Goal: Check status: Check status

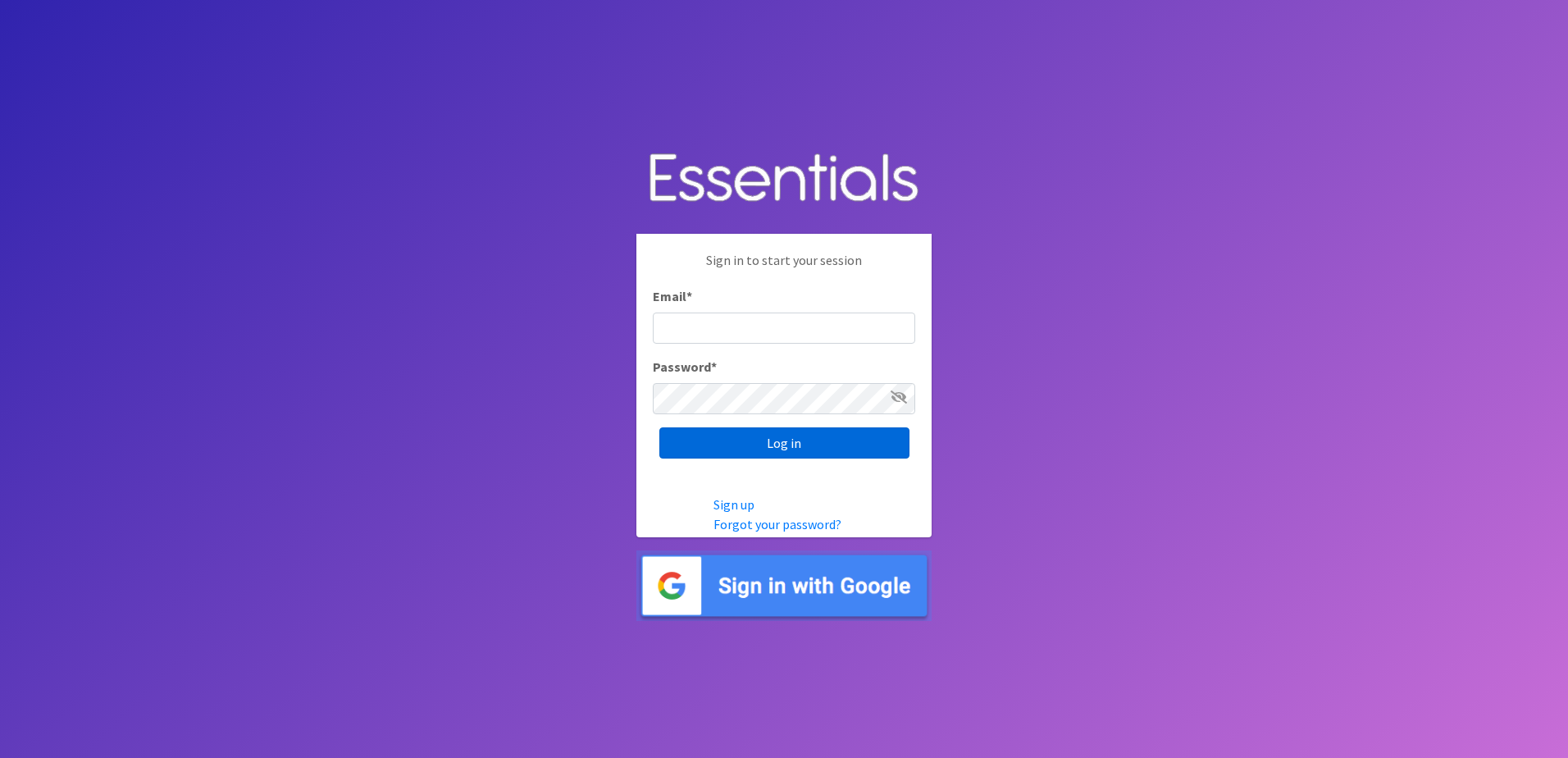
type input "[EMAIL_ADDRESS][DOMAIN_NAME]"
click at [781, 446] on input "Log in" at bounding box center [784, 443] width 250 height 31
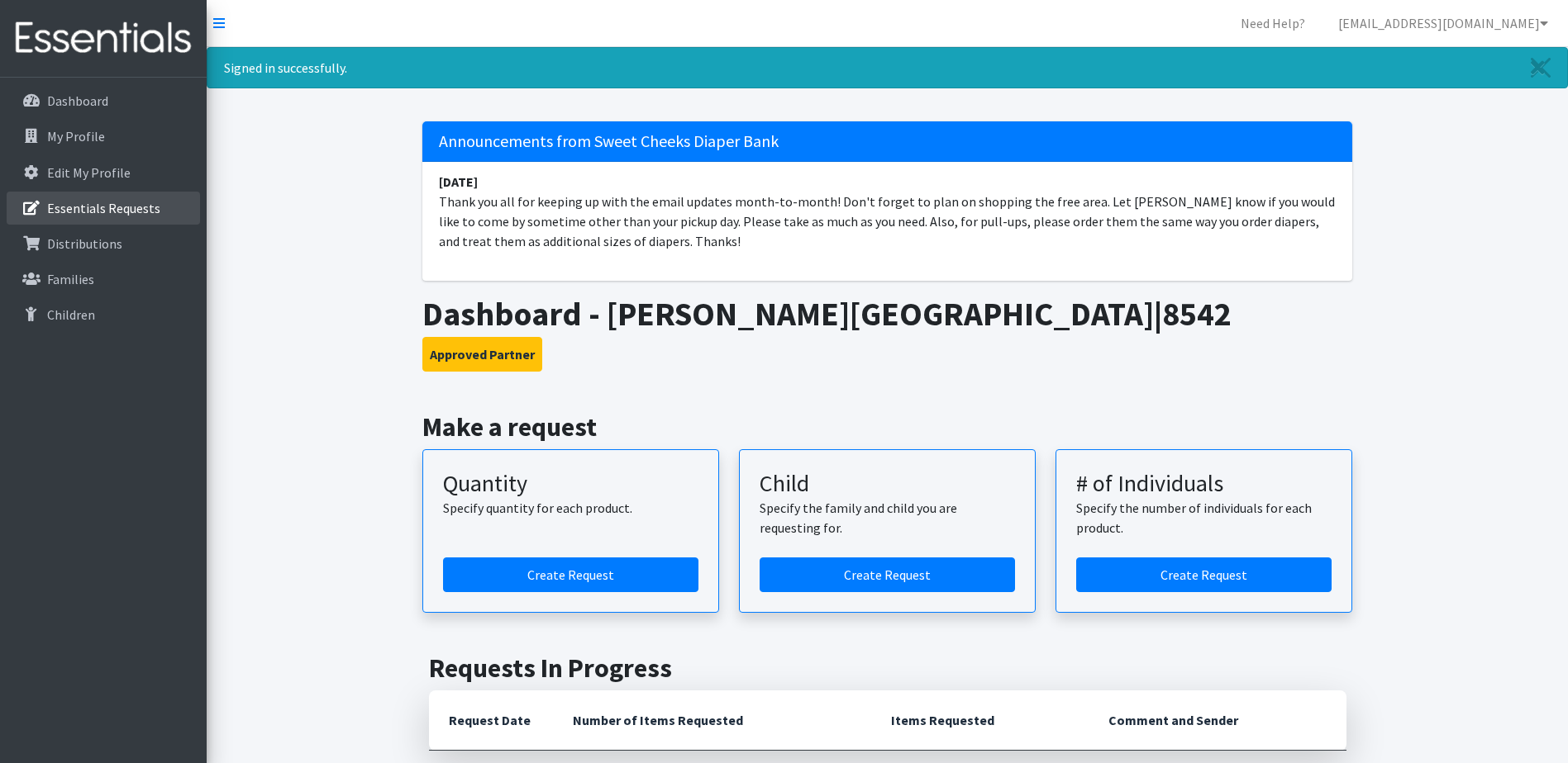
click at [77, 207] on p "Essentials Requests" at bounding box center [104, 208] width 113 height 17
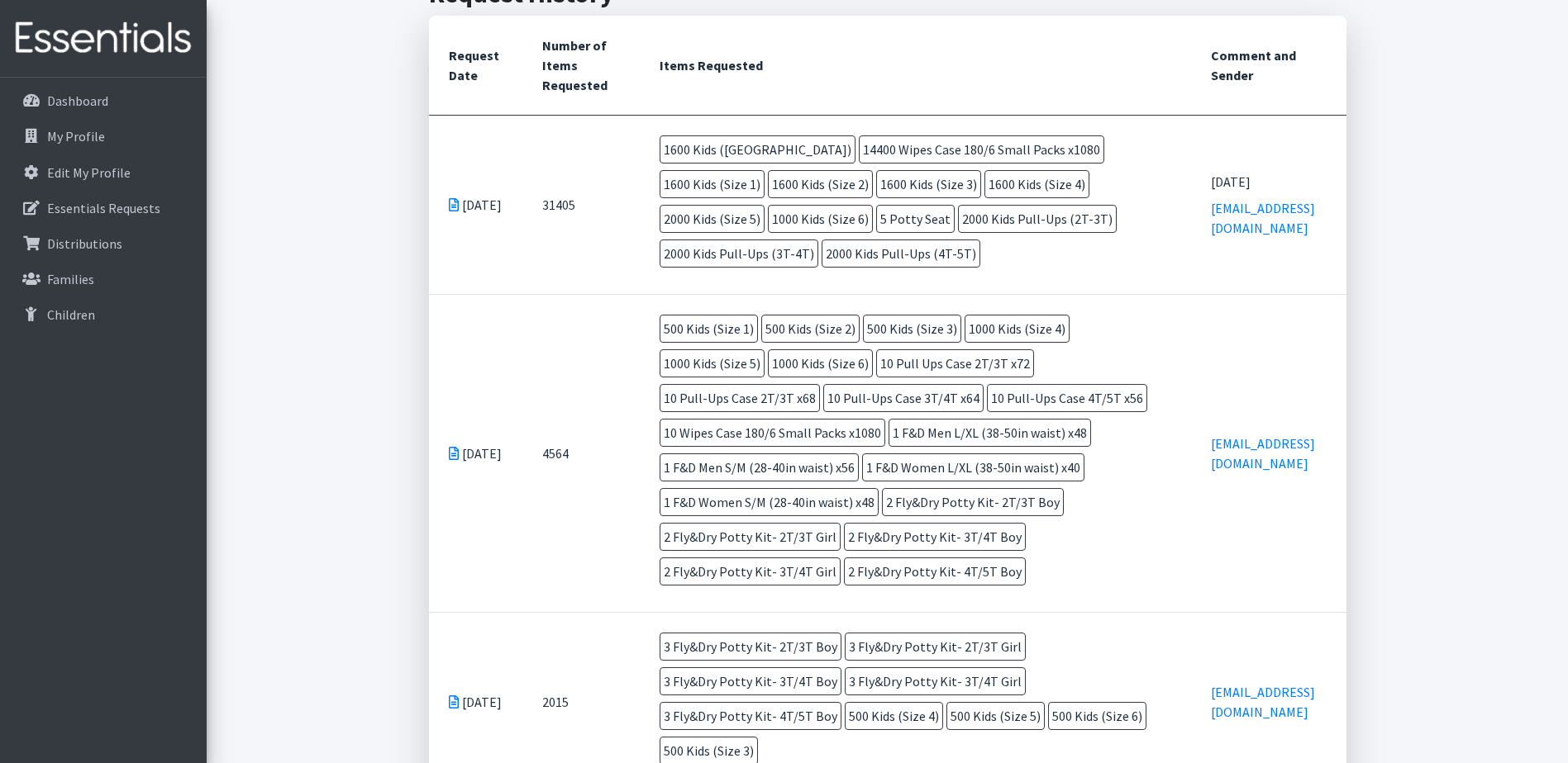
scroll to position [496, 0]
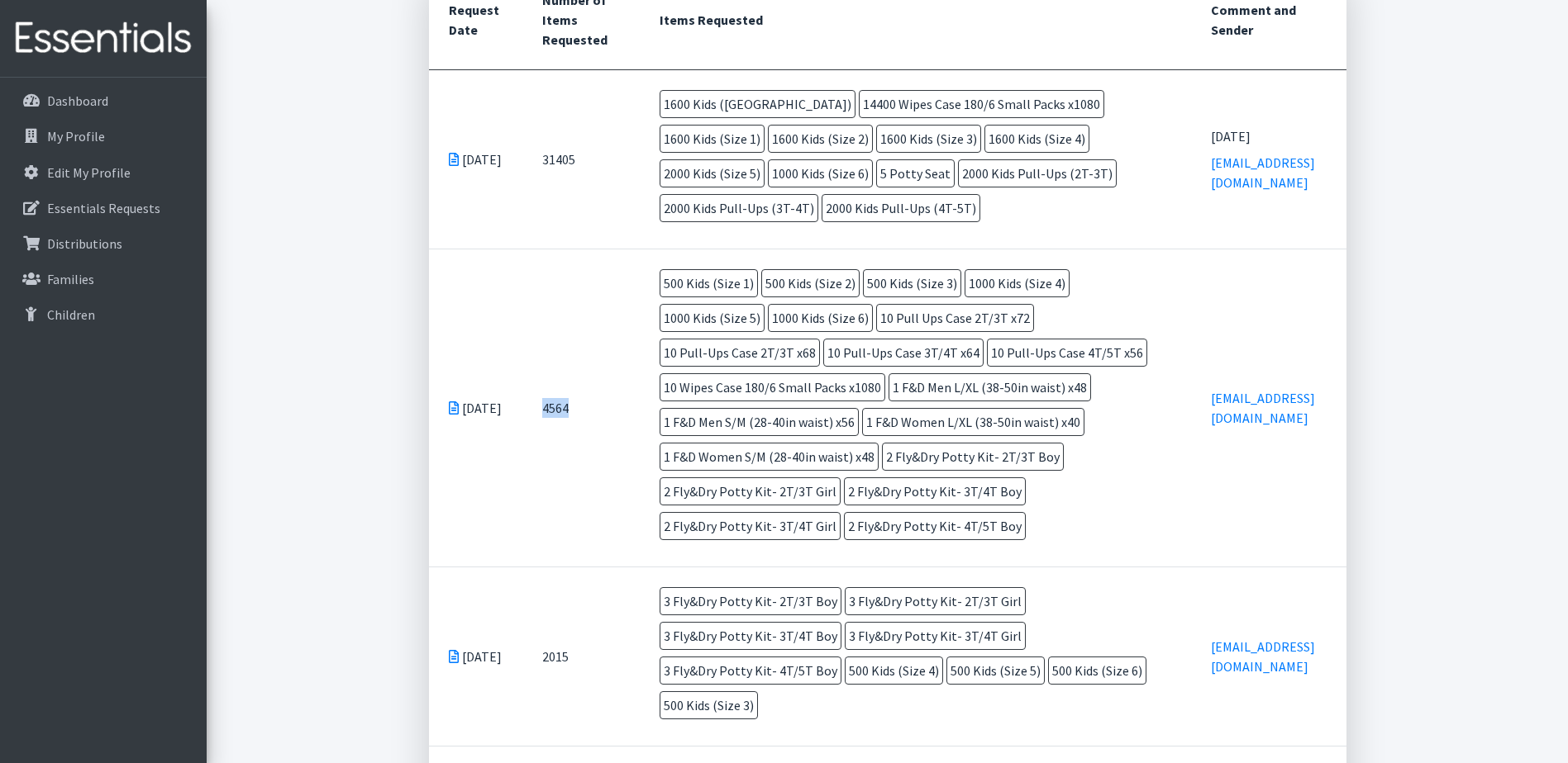
drag, startPoint x: 539, startPoint y: 407, endPoint x: 585, endPoint y: 408, distance: 46.0
click at [585, 408] on td "4564" at bounding box center [580, 407] width 117 height 318
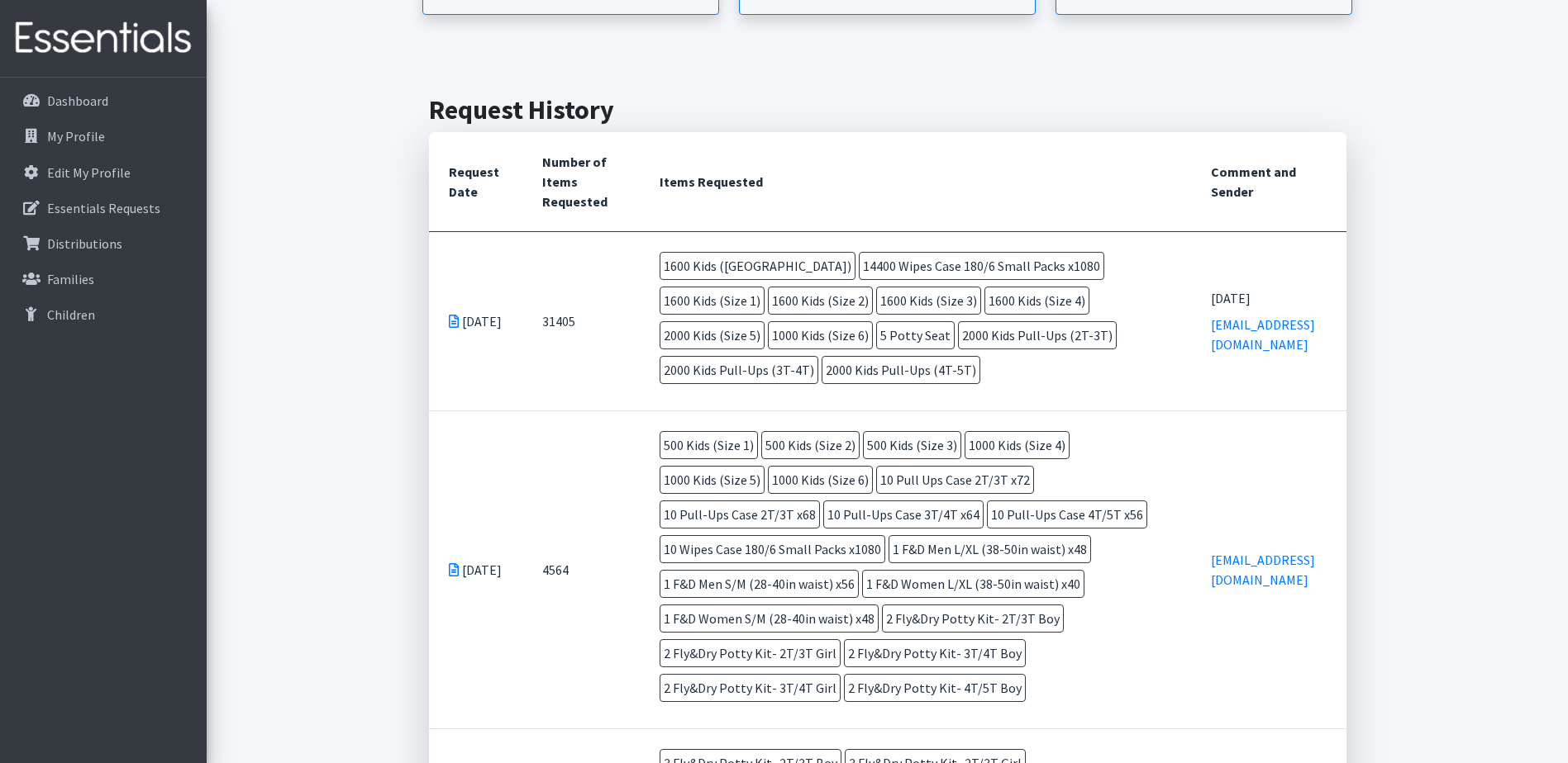
scroll to position [330, 0]
drag, startPoint x: 542, startPoint y: 326, endPoint x: 581, endPoint y: 325, distance: 39.0
click at [581, 325] on td "31405" at bounding box center [580, 324] width 117 height 180
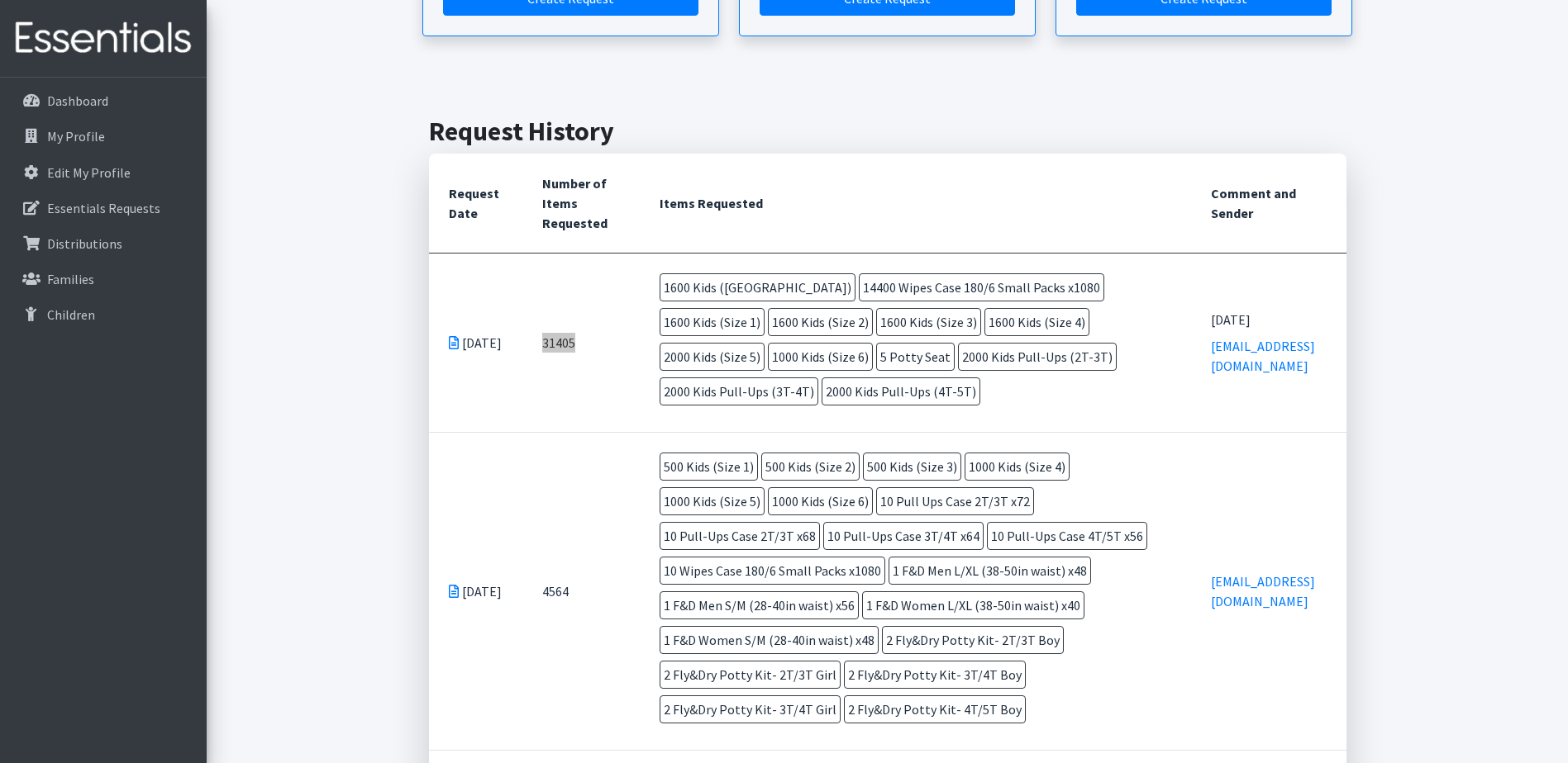
scroll to position [0, 0]
